Goal: Task Accomplishment & Management: Use online tool/utility

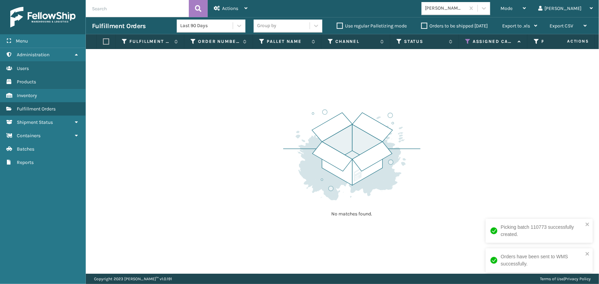
click at [466, 44] on icon at bounding box center [467, 41] width 5 height 6
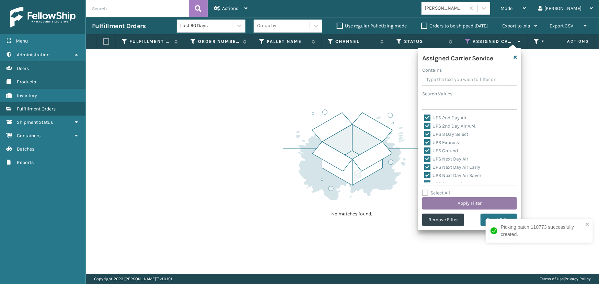
click at [467, 203] on button "Apply Filter" at bounding box center [469, 203] width 95 height 12
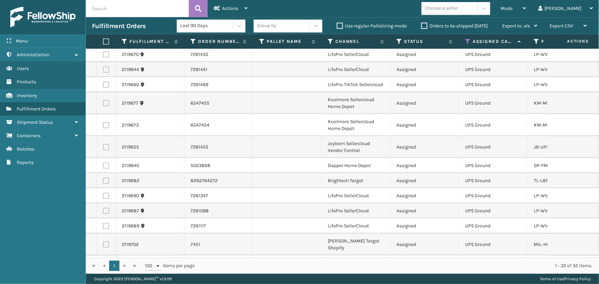
scroll to position [361, 0]
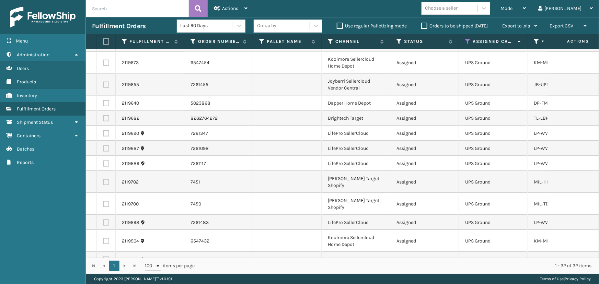
click at [105, 38] on label at bounding box center [105, 41] width 4 height 6
click at [103, 39] on input "checkbox" at bounding box center [103, 41] width 0 height 4
checkbox input "true"
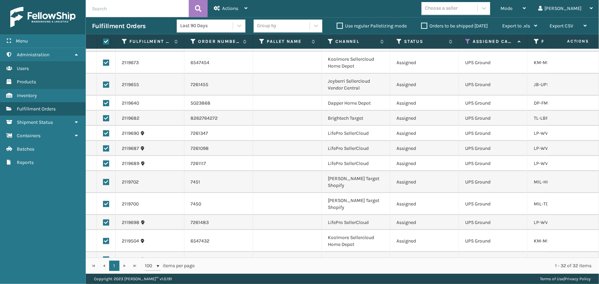
checkbox input "true"
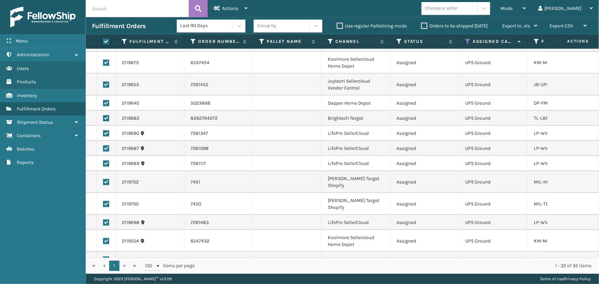
checkbox input "true"
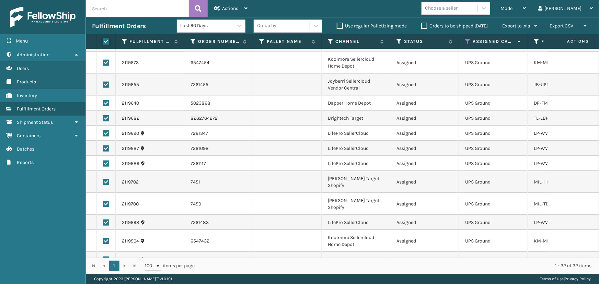
checkbox input "true"
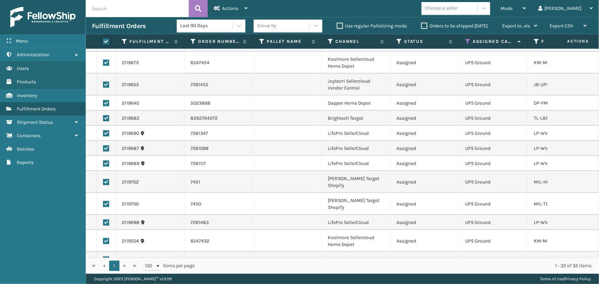
checkbox input "true"
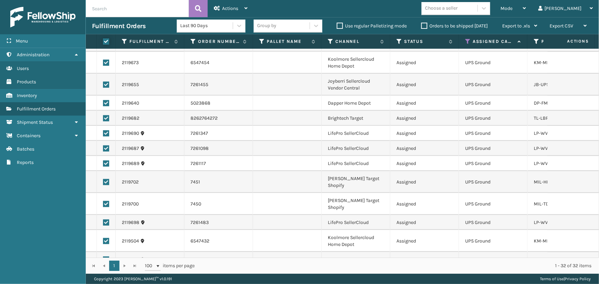
checkbox input "true"
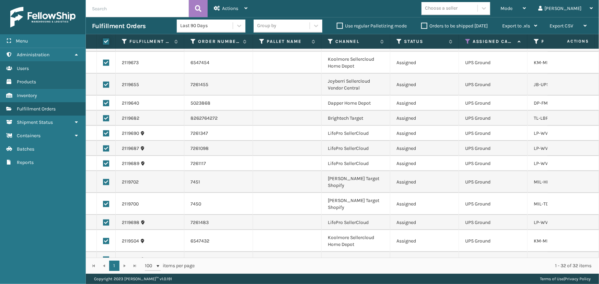
checkbox input "true"
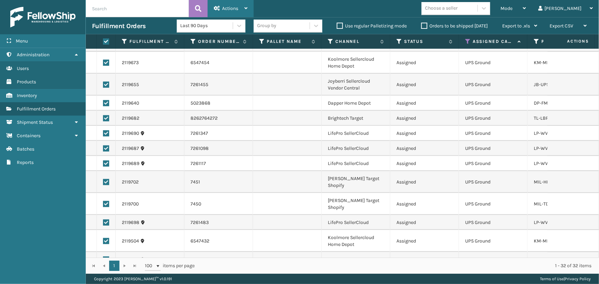
click at [223, 7] on span "Actions" at bounding box center [230, 8] width 16 height 6
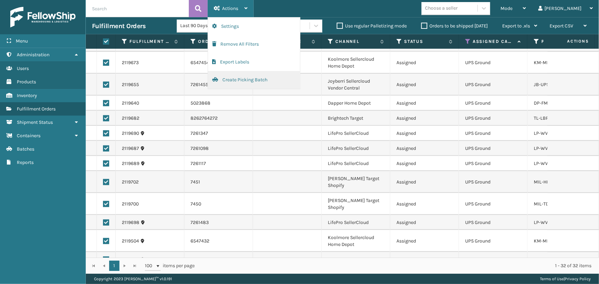
click at [240, 81] on button "Create Picking Batch" at bounding box center [254, 80] width 92 height 18
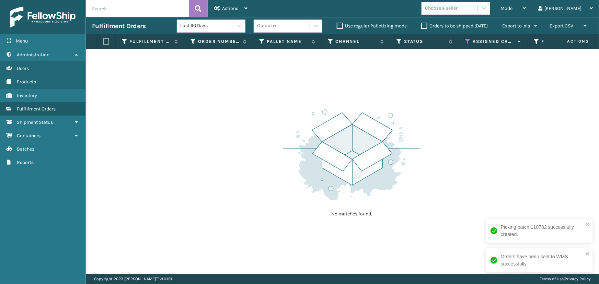
click at [468, 39] on icon at bounding box center [467, 41] width 5 height 6
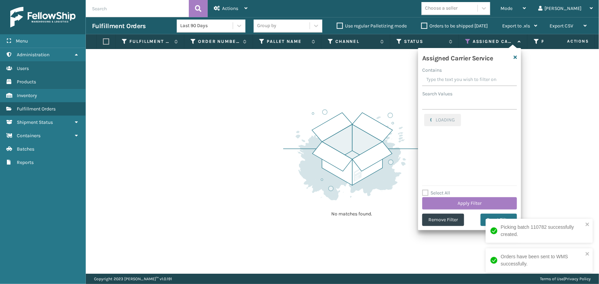
click at [468, 39] on icon at bounding box center [467, 41] width 5 height 6
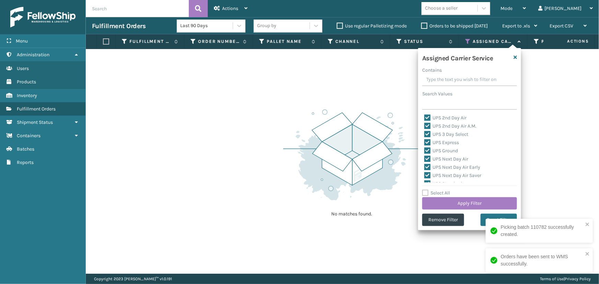
click at [435, 191] on label "Select All" at bounding box center [436, 193] width 28 height 6
click at [435, 190] on input "Select All" at bounding box center [473, 189] width 103 height 1
checkbox input "true"
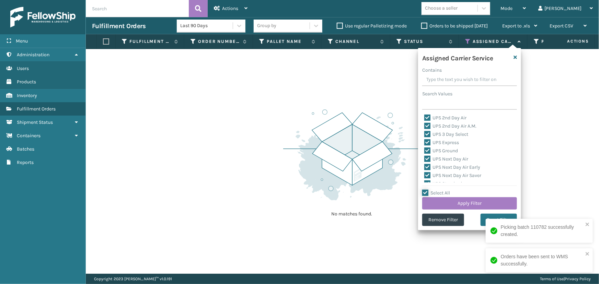
checkbox input "true"
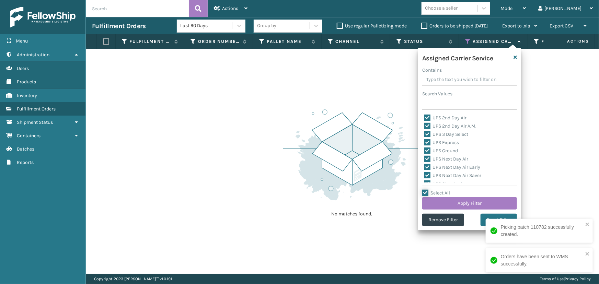
checkbox input "true"
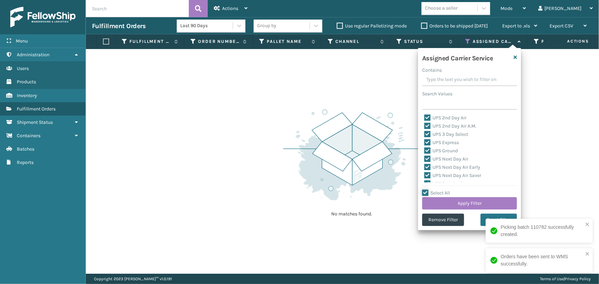
checkbox input "true"
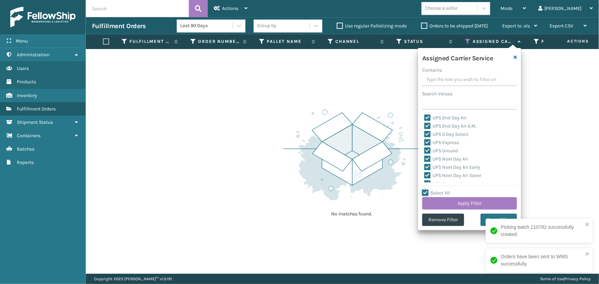
checkbox input "true"
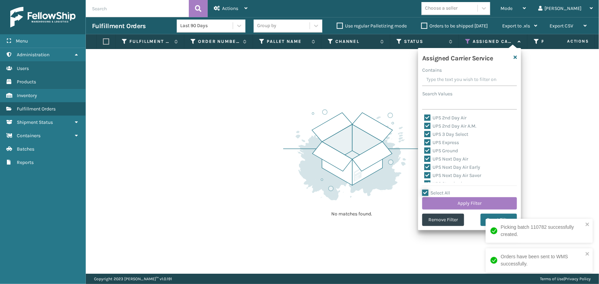
checkbox input "true"
click at [435, 191] on label "Select All" at bounding box center [436, 193] width 28 height 6
click at [435, 190] on input "Select All" at bounding box center [473, 189] width 103 height 1
checkbox input "false"
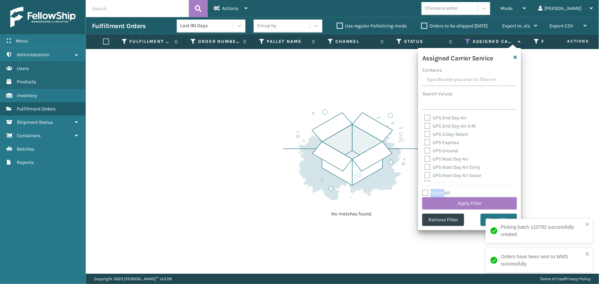
checkbox input "false"
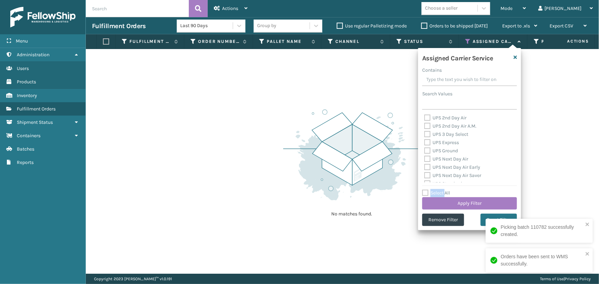
checkbox input "false"
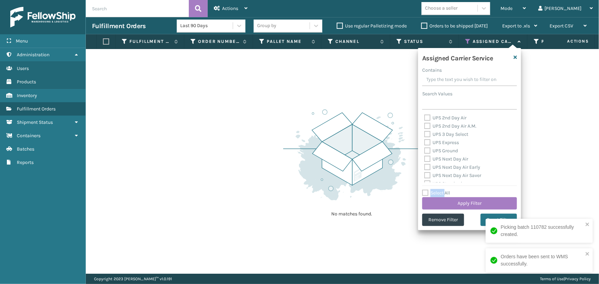
checkbox input "false"
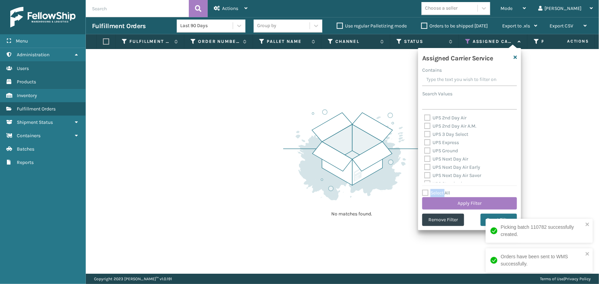
checkbox input "false"
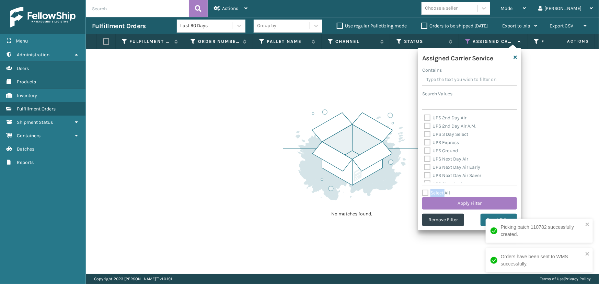
checkbox input "false"
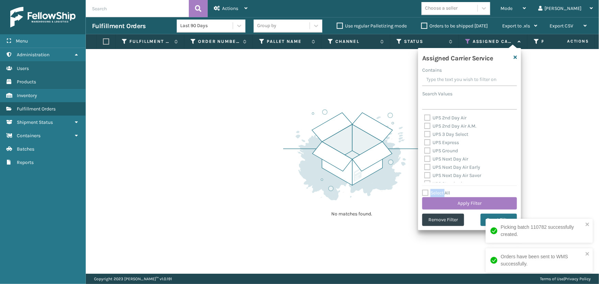
checkbox input "false"
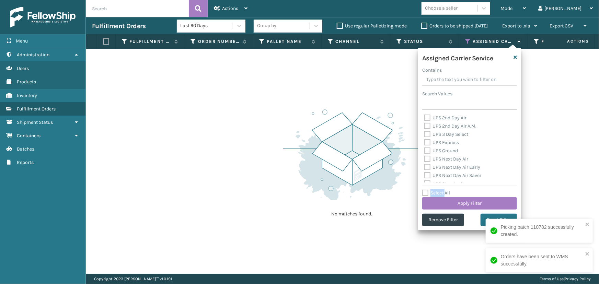
checkbox input "false"
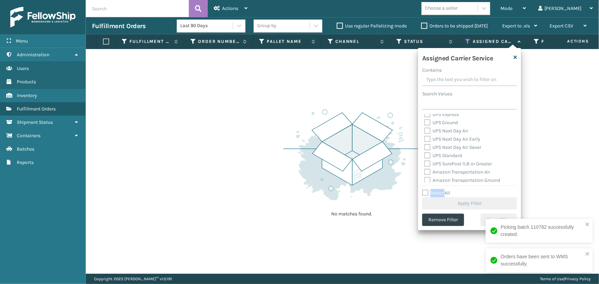
scroll to position [62, 0]
click at [444, 155] on label "FedEx 2Day" at bounding box center [440, 155] width 33 height 6
click at [424, 155] on input "FedEx 2Day" at bounding box center [424, 153] width 0 height 4
checkbox input "true"
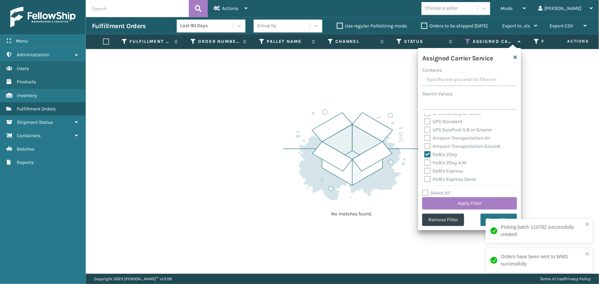
click at [446, 164] on label "FedEx 2Day A.M." at bounding box center [445, 163] width 43 height 6
click at [424, 163] on input "FedEx 2Day A.M." at bounding box center [424, 161] width 0 height 4
checkbox input "true"
click at [447, 171] on label "FedEx Express" at bounding box center [443, 171] width 39 height 6
click at [424, 171] on input "FedEx Express" at bounding box center [424, 169] width 0 height 4
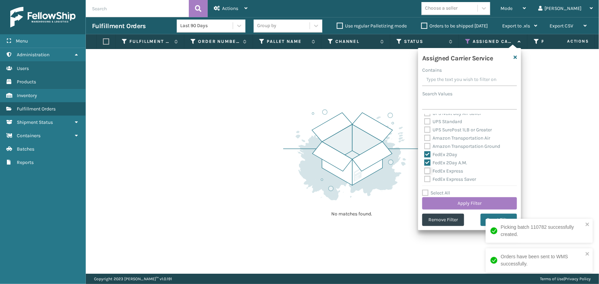
checkbox input "true"
click at [450, 178] on label "FedEx Express Saver" at bounding box center [450, 179] width 52 height 6
click at [424, 178] on input "FedEx Express Saver" at bounding box center [424, 177] width 0 height 4
checkbox input "true"
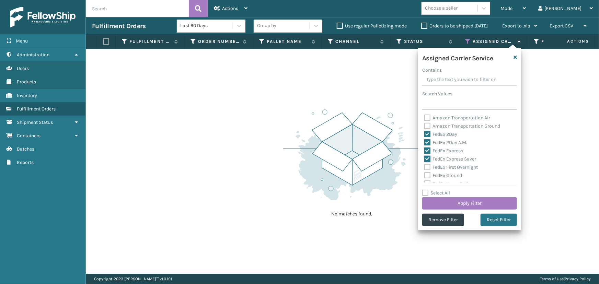
scroll to position [93, 0]
click at [444, 157] on label "FedEx First Overnight" at bounding box center [451, 156] width 54 height 6
click at [424, 157] on input "FedEx First Overnight" at bounding box center [424, 154] width 0 height 4
checkbox input "true"
click at [444, 164] on label "FedEx Ground" at bounding box center [443, 165] width 38 height 6
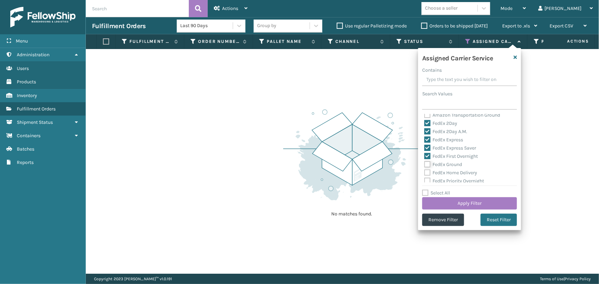
click at [424, 164] on input "FedEx Ground" at bounding box center [424, 163] width 0 height 4
checkbox input "true"
click at [437, 144] on label "FedEx Home Delivery" at bounding box center [450, 142] width 53 height 6
click at [424, 142] on input "FedEx Home Delivery" at bounding box center [424, 140] width 0 height 4
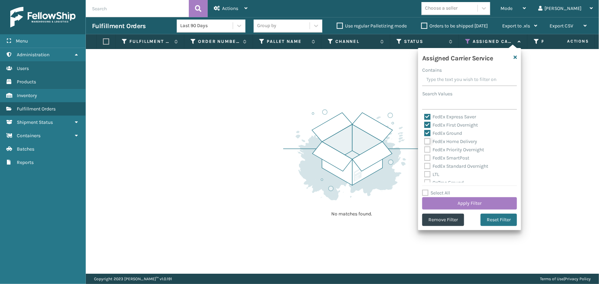
checkbox input "true"
click at [440, 153] on div "FedEx Priority Overnight" at bounding box center [469, 150] width 91 height 8
click at [440, 150] on label "FedEx Priority Overnight" at bounding box center [454, 150] width 60 height 6
click at [424, 150] on input "FedEx Priority Overnight" at bounding box center [424, 148] width 0 height 4
checkbox input "true"
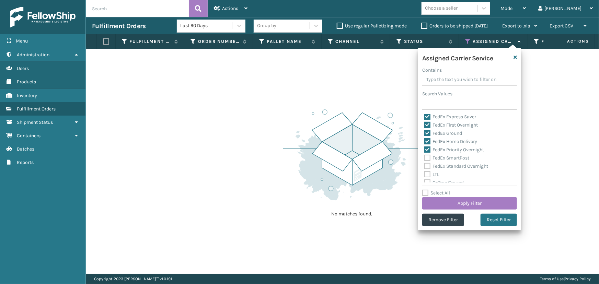
click at [442, 158] on label "FedEx SmartPost" at bounding box center [446, 158] width 45 height 6
click at [424, 158] on input "FedEx SmartPost" at bounding box center [424, 156] width 0 height 4
checkbox input "true"
click at [444, 167] on label "FedEx Standard Overnight" at bounding box center [456, 166] width 64 height 6
click at [424, 167] on input "FedEx Standard Overnight" at bounding box center [424, 164] width 0 height 4
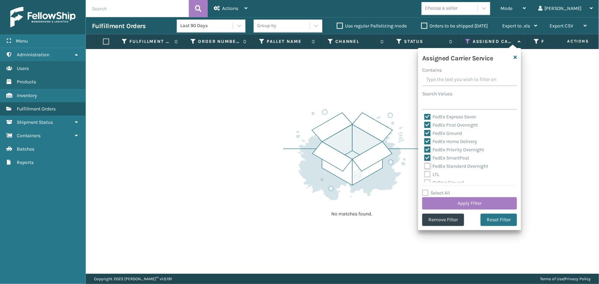
checkbox input "true"
click at [458, 198] on button "Apply Filter" at bounding box center [469, 203] width 95 height 12
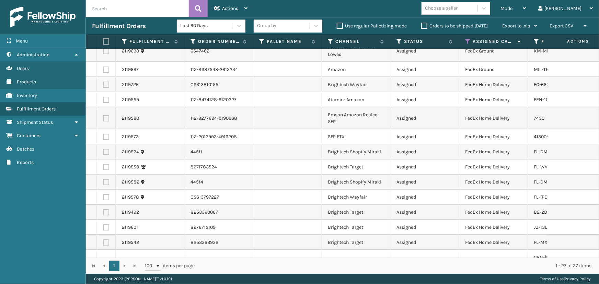
scroll to position [0, 0]
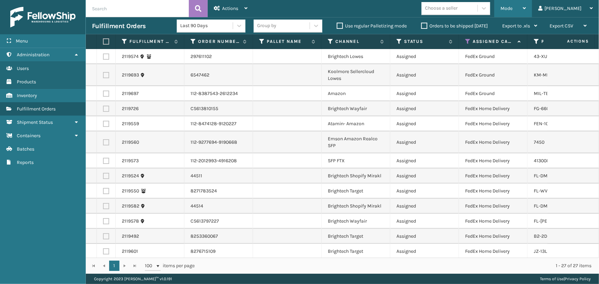
click at [521, 3] on div "Mode Regular Mode Picking Mode Labeling Mode Exit Scan Mode" at bounding box center [513, 8] width 38 height 17
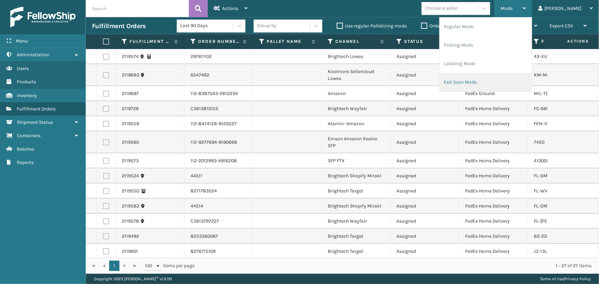
click at [481, 79] on li "Exit Scan Mode" at bounding box center [485, 82] width 92 height 19
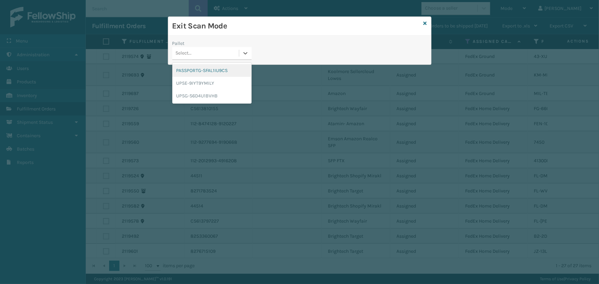
click at [224, 49] on div "Select..." at bounding box center [205, 53] width 67 height 11
click at [208, 95] on div "UPSG-S6D4U1BVHB" at bounding box center [211, 96] width 79 height 13
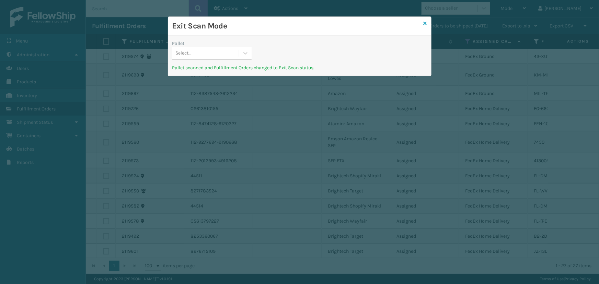
click at [423, 21] on icon at bounding box center [424, 23] width 3 height 5
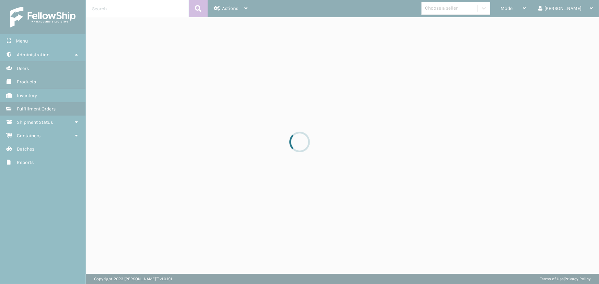
click at [532, 12] on div at bounding box center [299, 142] width 599 height 284
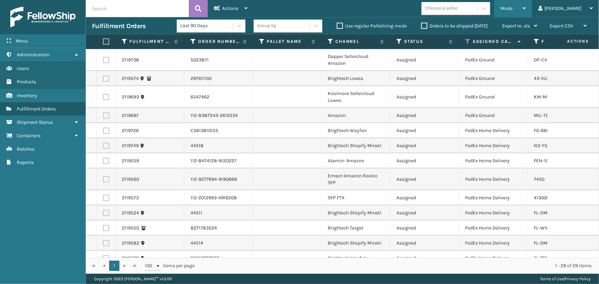
click at [512, 10] on span "Mode" at bounding box center [506, 8] width 12 height 6
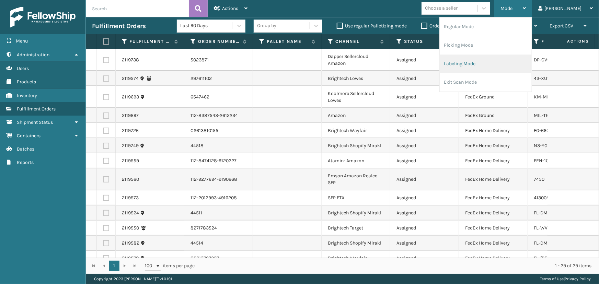
click at [479, 64] on li "Labeling Mode" at bounding box center [485, 64] width 92 height 19
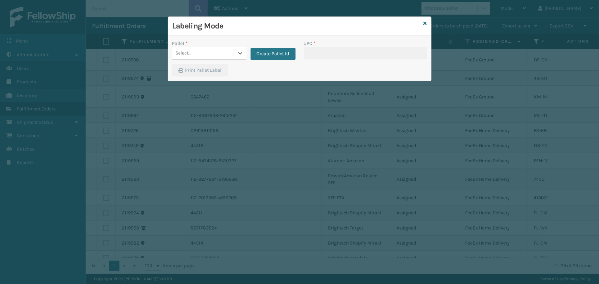
click at [219, 55] on div "Select..." at bounding box center [202, 53] width 61 height 11
click at [274, 46] on div "Create Pallet Id" at bounding box center [270, 50] width 49 height 20
click at [275, 51] on button "Create Pallet Id" at bounding box center [272, 54] width 45 height 12
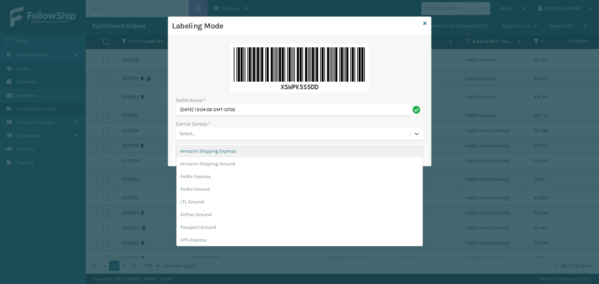
click at [226, 139] on div "Select..." at bounding box center [299, 134] width 246 height 13
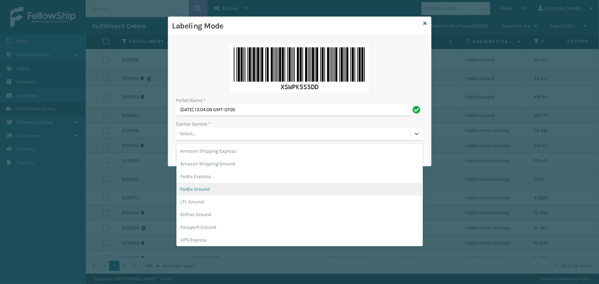
click at [211, 186] on div "FedEx Ground" at bounding box center [299, 189] width 246 height 13
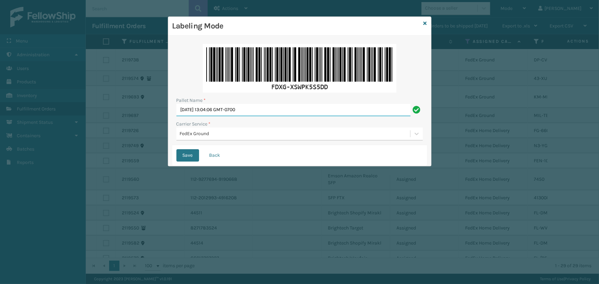
drag, startPoint x: 278, startPoint y: 105, endPoint x: 120, endPoint y: 103, distance: 157.8
click at [124, 104] on div "Labeling Mode Pallet Name * [DATE] 13:04:06 GMT-0700 Carrier Service * FedEx Gr…" at bounding box center [299, 142] width 599 height 284
paste input "FDXU533525"
type input "FDXU533525"
click at [190, 157] on button "Save" at bounding box center [187, 155] width 23 height 12
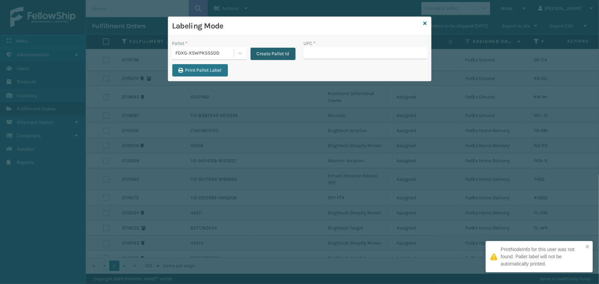
click at [273, 57] on button "Create Pallet Id" at bounding box center [272, 54] width 45 height 12
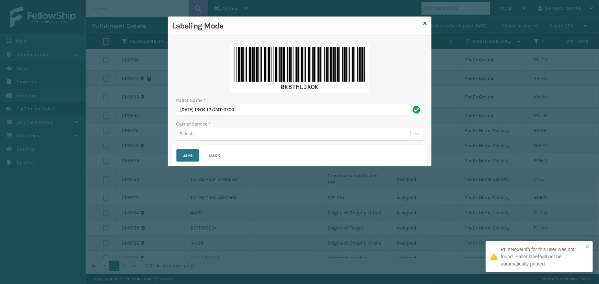
click at [224, 147] on div "Save Back" at bounding box center [299, 155] width 255 height 21
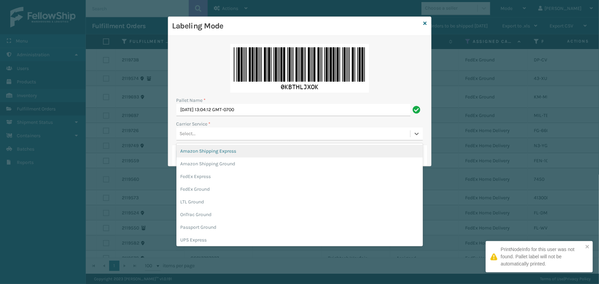
click at [223, 137] on div "Select..." at bounding box center [293, 133] width 234 height 11
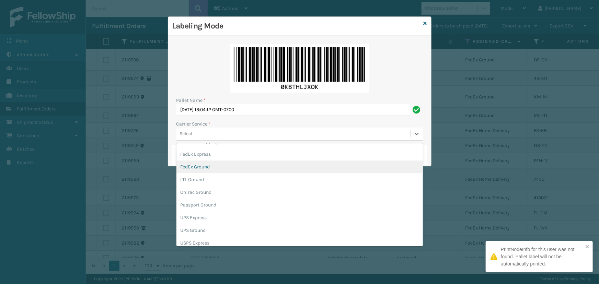
scroll to position [39, 0]
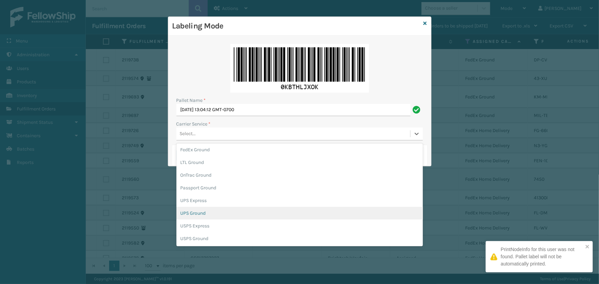
click at [206, 217] on div "UPS Ground" at bounding box center [299, 213] width 246 height 13
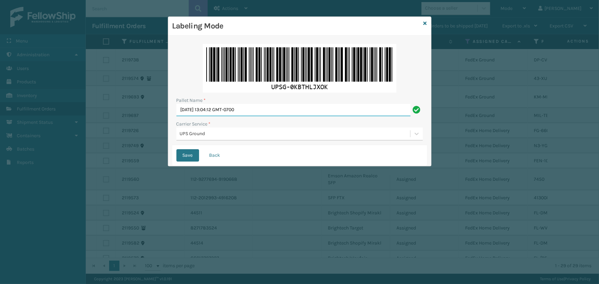
drag, startPoint x: 260, startPoint y: 107, endPoint x: 106, endPoint y: 109, distance: 154.0
click at [128, 107] on div "Labeling Mode Pallet Name * [DATE] 13:04:12 GMT-0700 Carrier Service * UPS Grou…" at bounding box center [299, 142] width 599 height 284
paste input "UPSP001752791"
type input "UPSP001752791"
click at [182, 158] on button "Save" at bounding box center [187, 155] width 23 height 12
